Goal: Find specific page/section: Find specific page/section

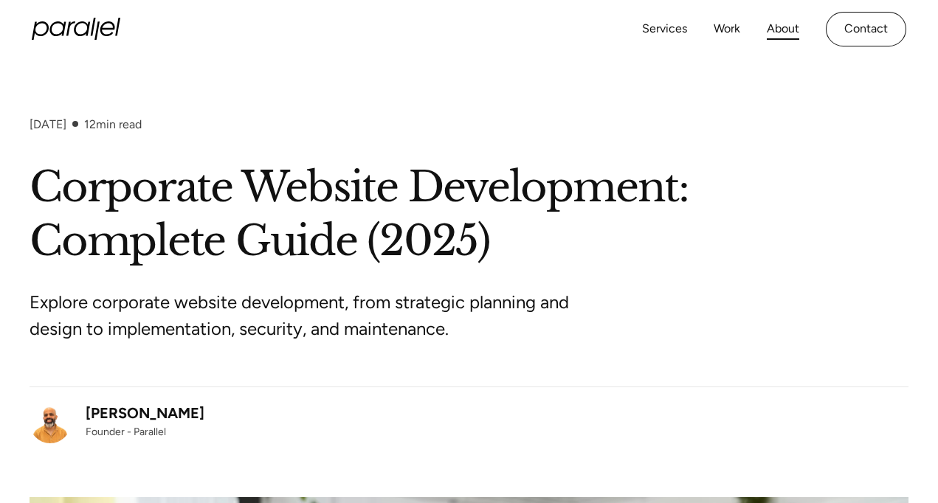
click at [787, 28] on link "About" at bounding box center [782, 28] width 32 height 21
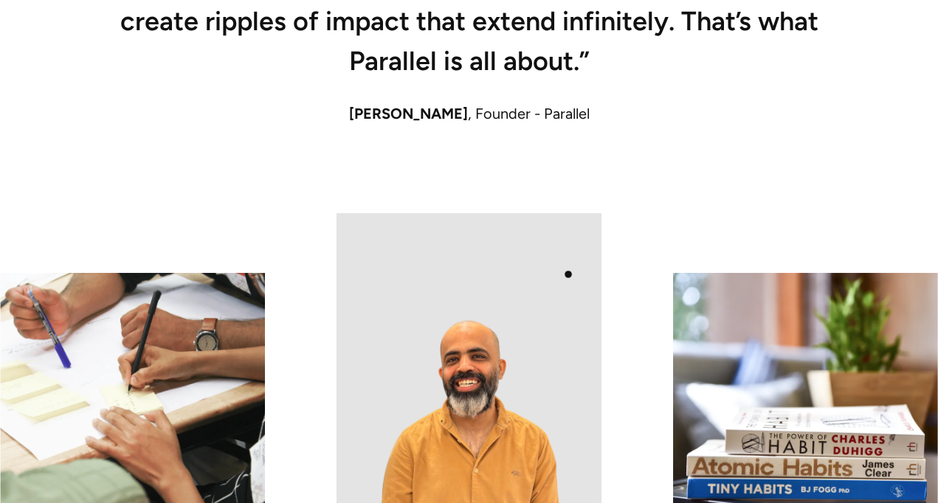
scroll to position [1229, 0]
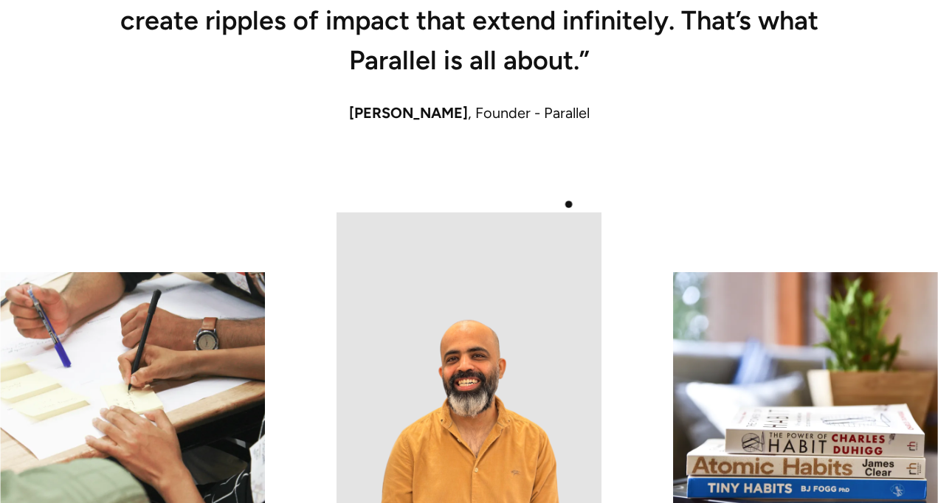
click at [569, 204] on div "“Reality and creativity must run parallely to create that magical experience an…" at bounding box center [469, 72] width 879 height 282
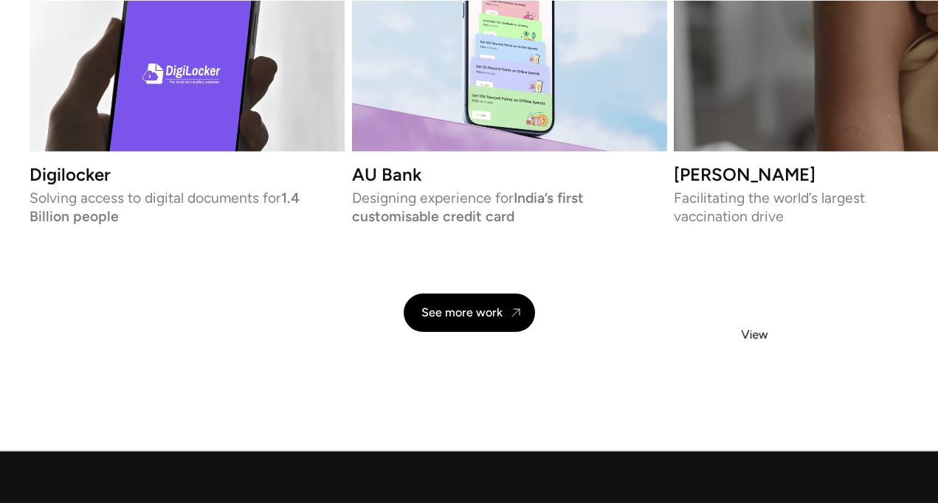
scroll to position [3146, 0]
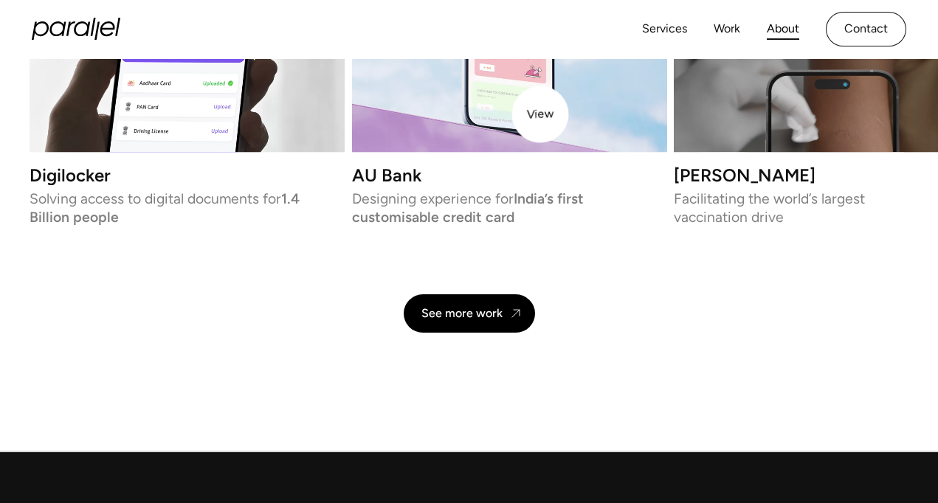
click at [540, 114] on video at bounding box center [509, 28] width 314 height 248
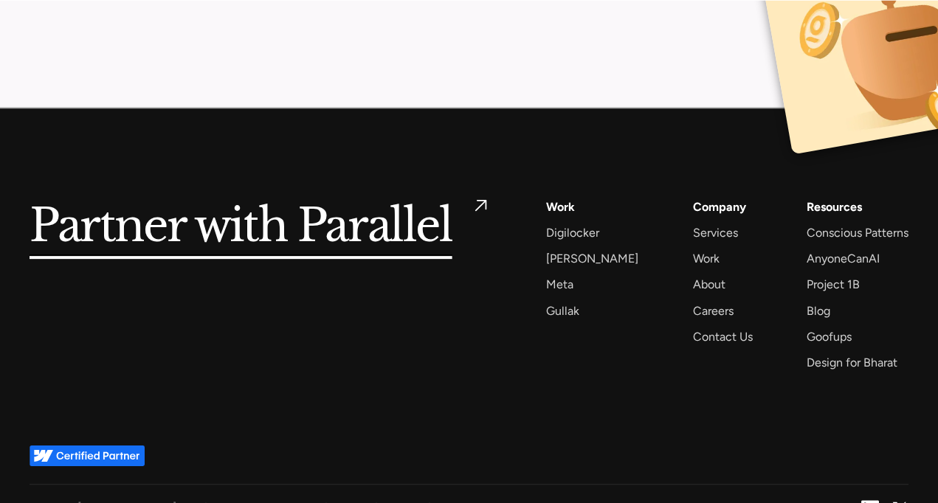
scroll to position [7219, 0]
click at [382, 207] on h5 "Partner with Parallel" at bounding box center [241, 227] width 423 height 60
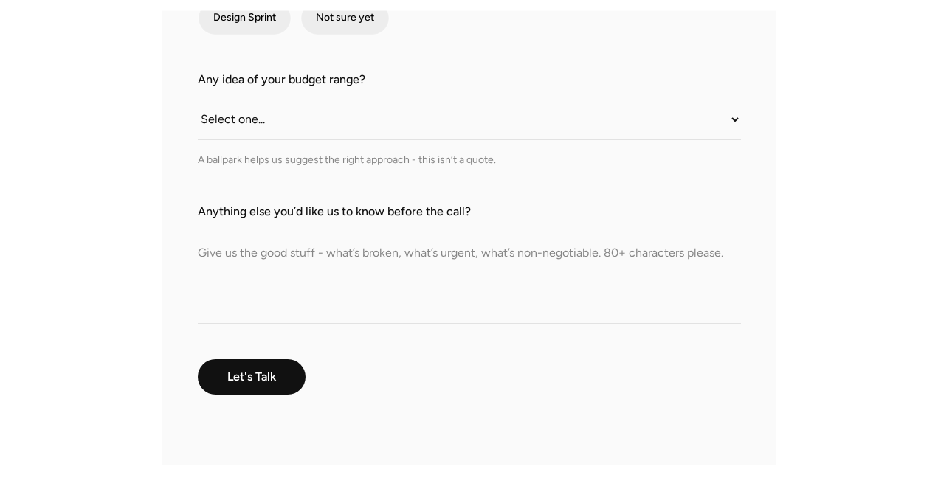
scroll to position [501, 0]
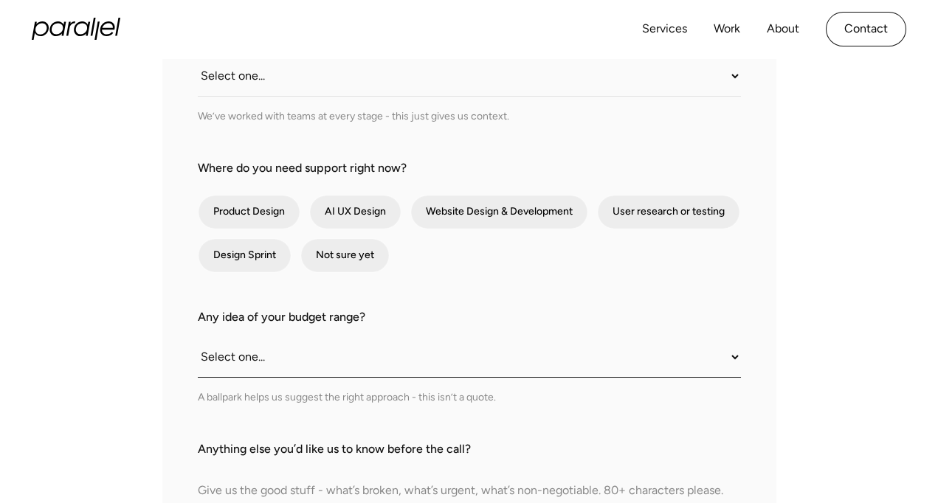
click at [287, 358] on select "Select one... Under $10K $10K–$25K $25K–$50K $50K+" at bounding box center [469, 357] width 543 height 41
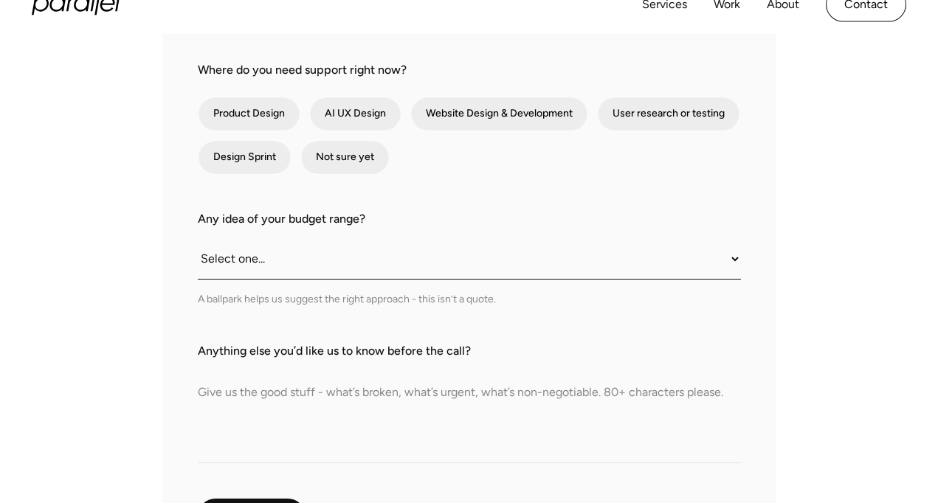
scroll to position [600, 0]
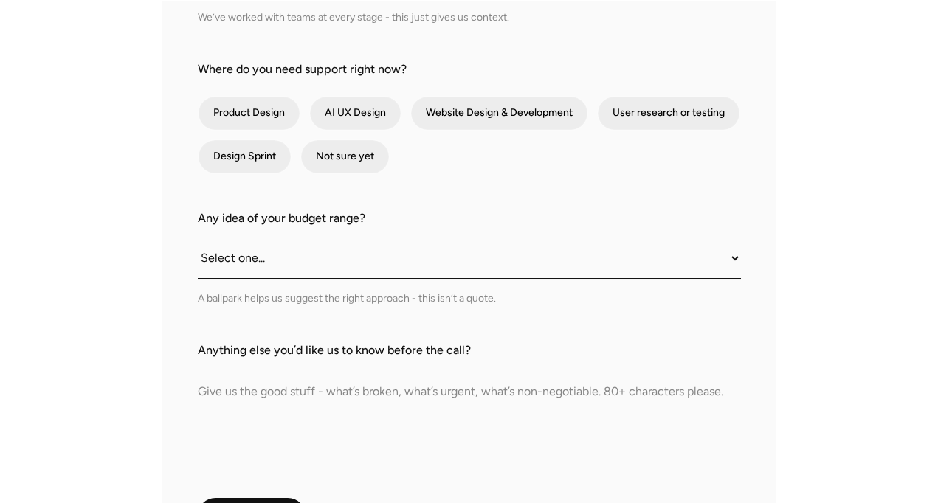
click at [229, 254] on select "Select one... Under $10K $10K–$25K $25K–$50K $50K+" at bounding box center [469, 258] width 543 height 41
click at [144, 285] on div "What do we call you? What do we call you? Company Email What stage is your prod…" at bounding box center [469, 169] width 874 height 870
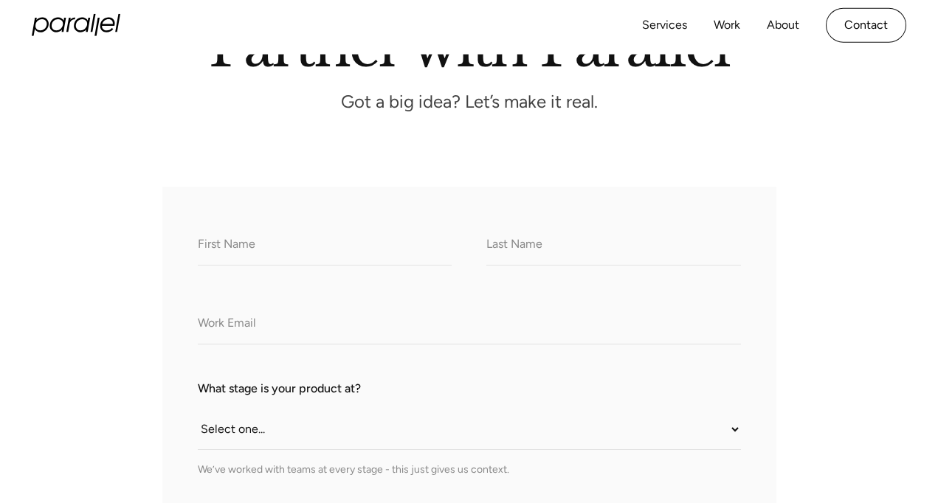
scroll to position [0, 0]
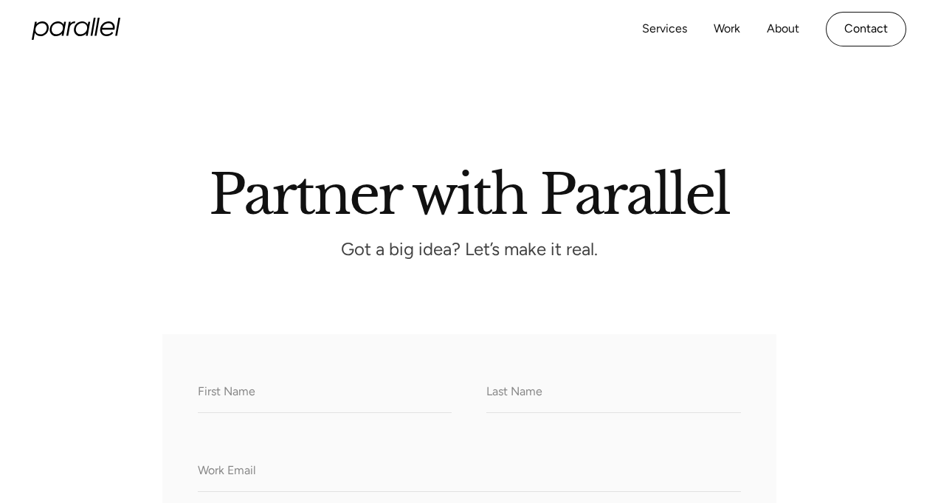
click at [59, 39] on icon "home" at bounding box center [76, 29] width 89 height 22
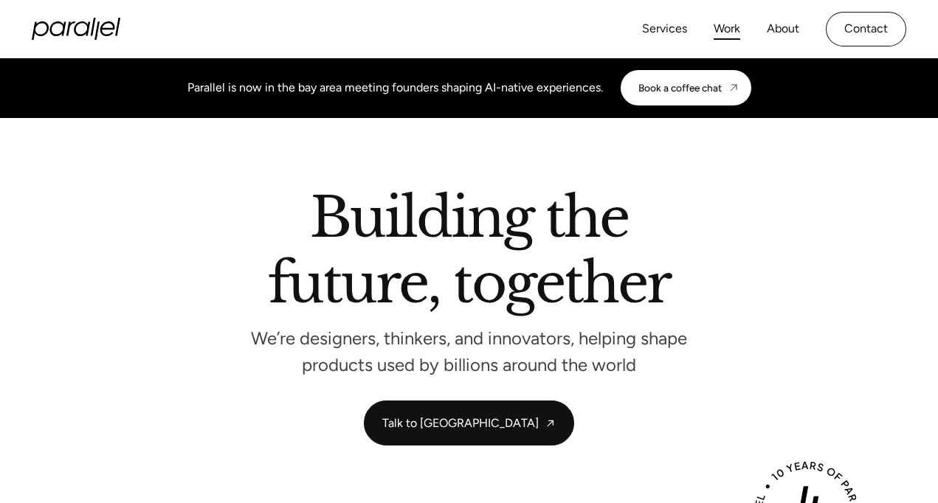
click at [730, 30] on link "Work" at bounding box center [726, 28] width 27 height 21
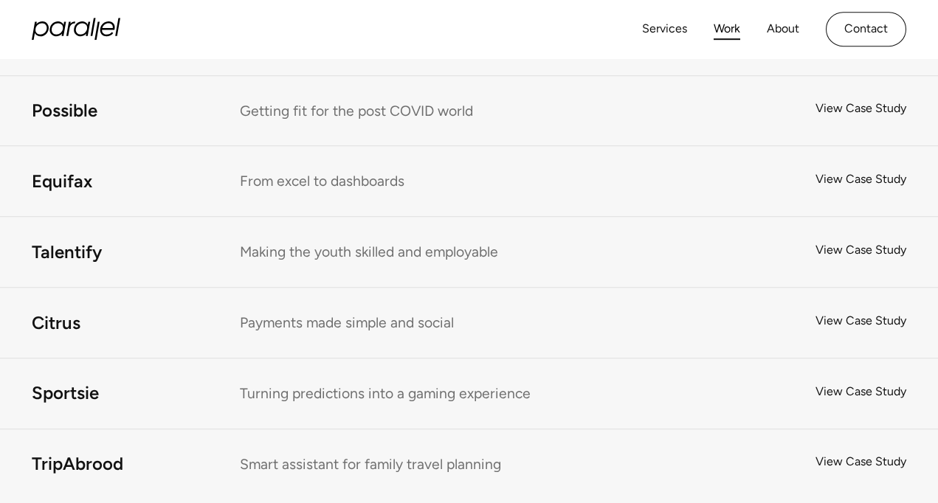
scroll to position [8231, 0]
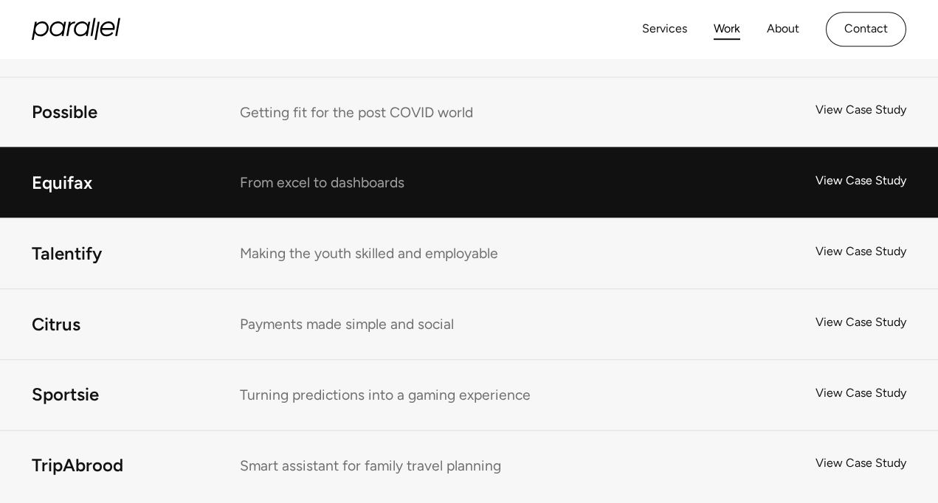
click at [843, 187] on link "Equifax" at bounding box center [469, 183] width 938 height 70
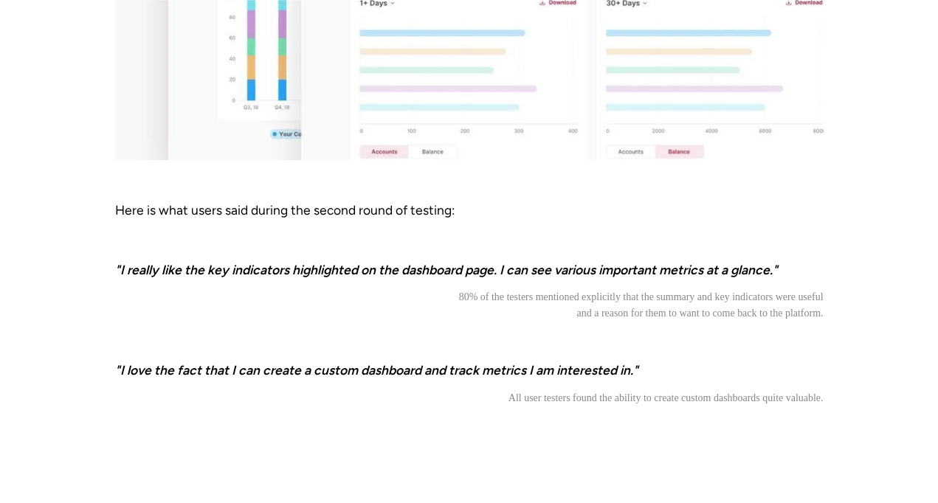
scroll to position [5928, 0]
